Goal: Task Accomplishment & Management: Complete application form

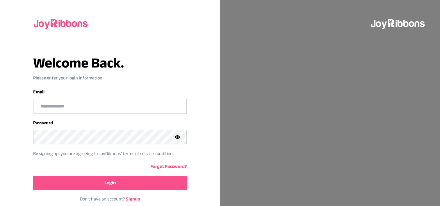
click at [53, 104] on input "email" at bounding box center [109, 106] width 153 height 14
type input "**********"
click at [84, 176] on button "Login" at bounding box center [110, 183] width 154 height 14
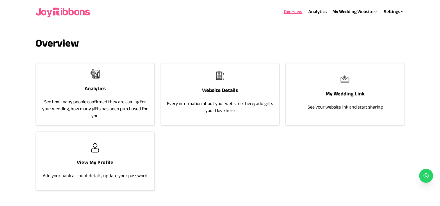
click at [205, 94] on div "Website Details Every information about your website is here; add gifts you'd l…" at bounding box center [220, 92] width 118 height 58
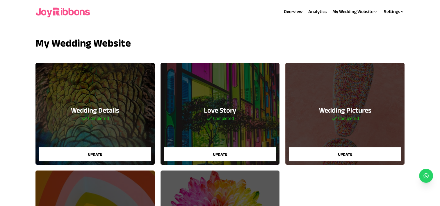
click at [308, 153] on button "Update" at bounding box center [345, 154] width 112 height 14
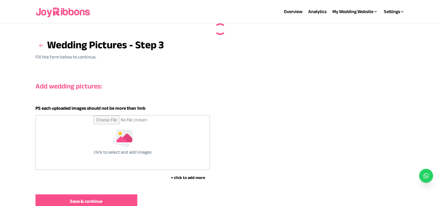
click at [265, 158] on div "PS each uploaded images should not be more than 1mb click to select and add ima…" at bounding box center [219, 143] width 369 height 76
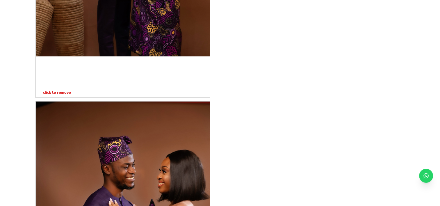
scroll to position [790, 0]
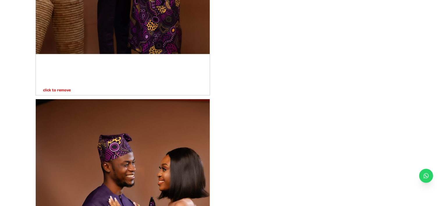
click at [51, 89] on p "click to remove" at bounding box center [53, 90] width 35 height 6
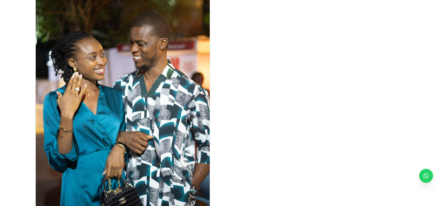
scroll to position [2843, 0]
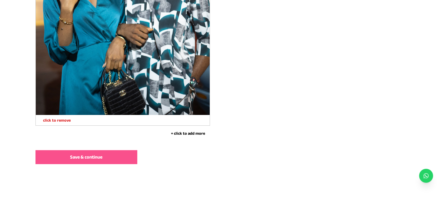
click at [69, 162] on button "Save & continue" at bounding box center [86, 157] width 102 height 14
click at [44, 158] on button "Save & continue" at bounding box center [86, 157] width 102 height 14
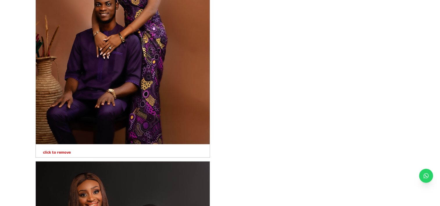
scroll to position [145, 0]
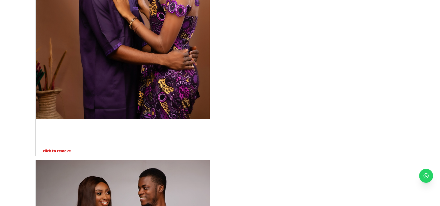
click at [49, 151] on p "click to remove" at bounding box center [53, 151] width 35 height 6
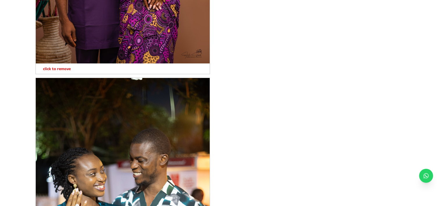
scroll to position [2568, 0]
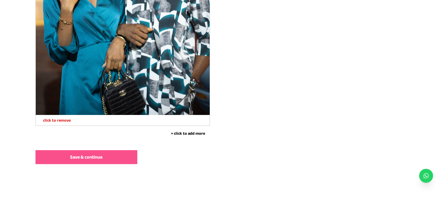
click at [52, 163] on button "Save & continue" at bounding box center [86, 157] width 102 height 14
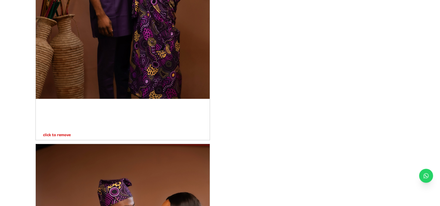
scroll to position [726, 0]
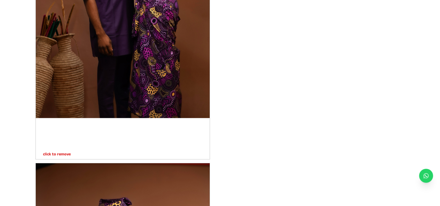
click at [65, 154] on p "click to remove" at bounding box center [53, 154] width 35 height 6
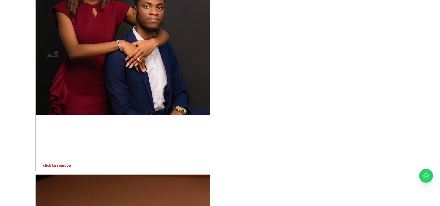
scroll to position [441, 0]
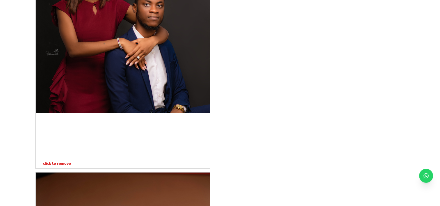
click at [66, 161] on p "click to remove" at bounding box center [53, 163] width 35 height 6
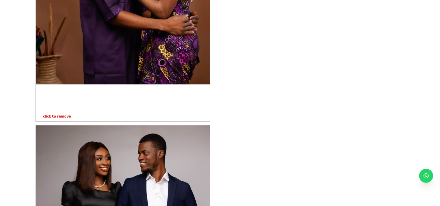
scroll to position [532, 0]
click at [65, 116] on p "click to remove" at bounding box center [53, 116] width 35 height 6
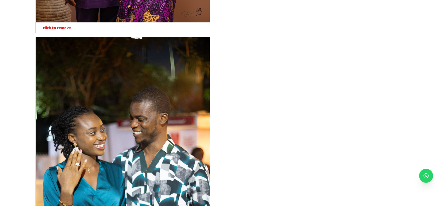
scroll to position [2336, 0]
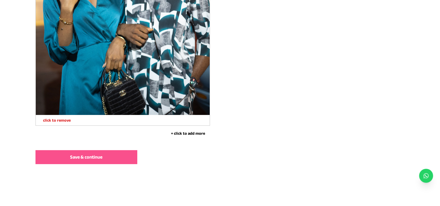
click at [98, 162] on button "Save & continue" at bounding box center [86, 157] width 102 height 14
click at [59, 161] on button "Save & continue" at bounding box center [86, 157] width 102 height 14
click at [97, 156] on span "Save & continue" at bounding box center [86, 157] width 32 height 7
click at [103, 163] on button "Save & continue" at bounding box center [86, 157] width 102 height 14
click at [109, 159] on button "Save & continue" at bounding box center [86, 157] width 102 height 14
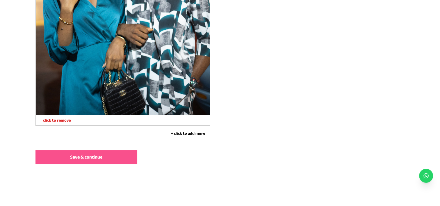
click at [56, 151] on button "Save & continue" at bounding box center [86, 157] width 102 height 14
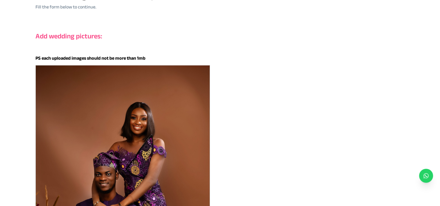
scroll to position [0, 0]
